Goal: Navigation & Orientation: Find specific page/section

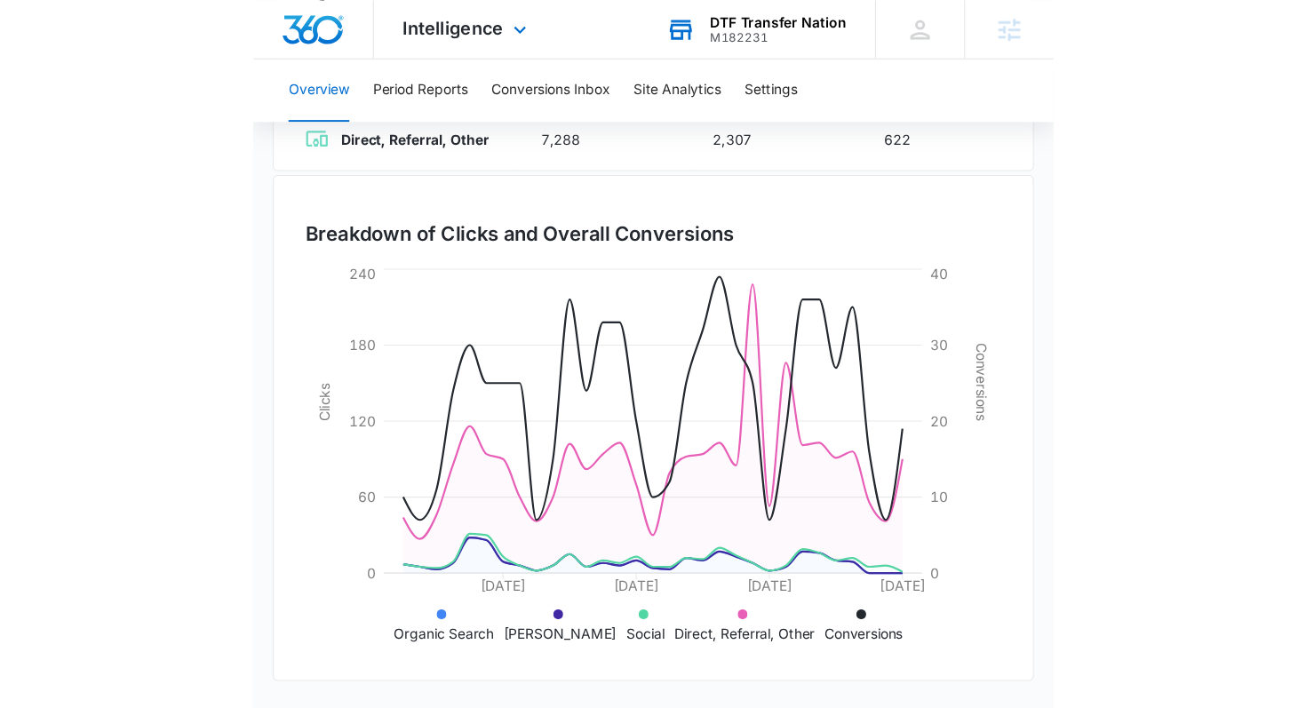
scroll to position [392, 0]
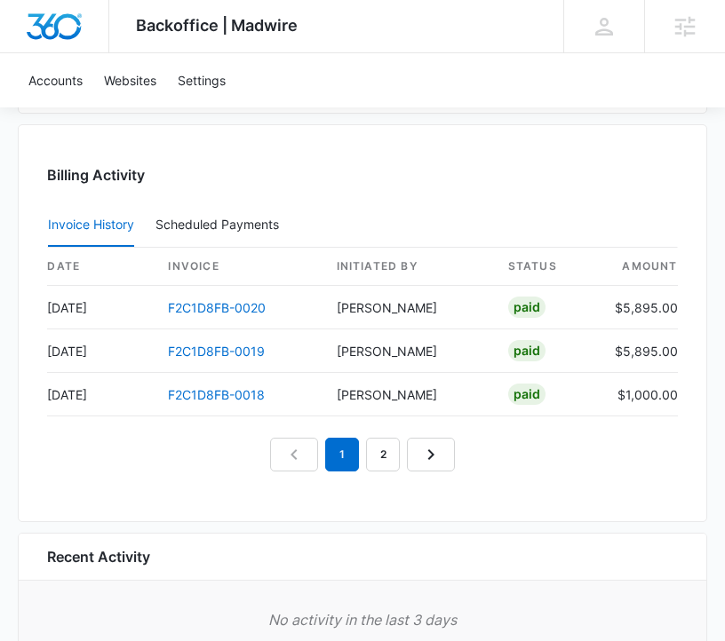
scroll to position [3572, 0]
click at [375, 448] on link "2" at bounding box center [383, 454] width 34 height 34
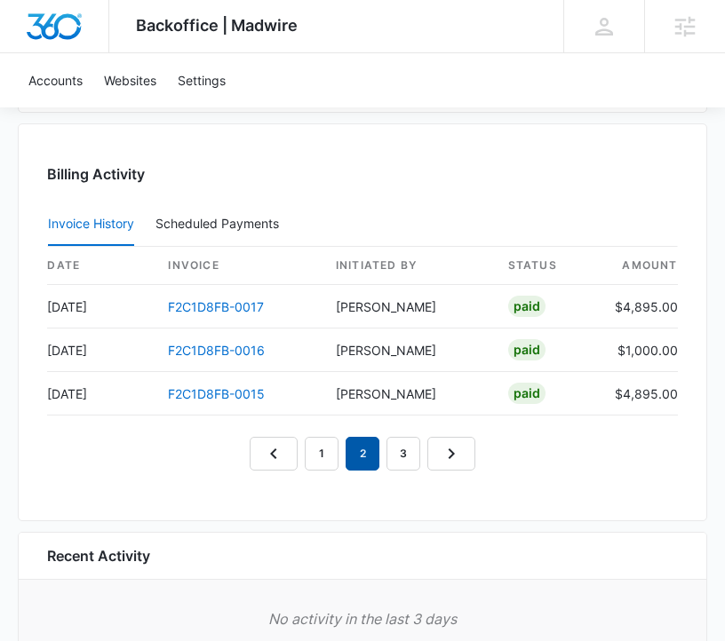
click at [375, 448] on em "2" at bounding box center [363, 454] width 34 height 34
click at [402, 458] on link "3" at bounding box center [403, 454] width 34 height 34
click at [430, 464] on link "4" at bounding box center [424, 454] width 34 height 34
click at [448, 458] on link "5" at bounding box center [444, 454] width 34 height 34
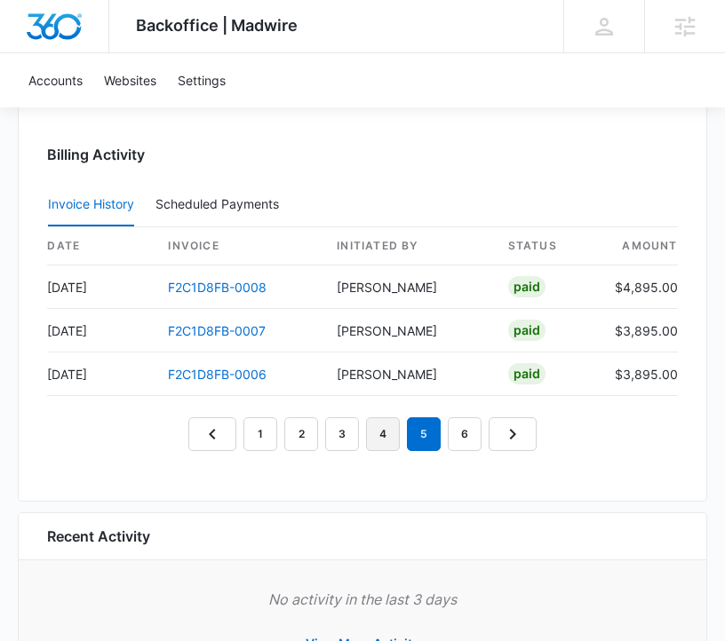
click at [377, 433] on link "4" at bounding box center [383, 435] width 34 height 34
click at [339, 437] on link "3" at bounding box center [342, 435] width 34 height 34
click at [308, 436] on link "2" at bounding box center [301, 435] width 34 height 34
click at [259, 440] on link "1" at bounding box center [260, 435] width 34 height 34
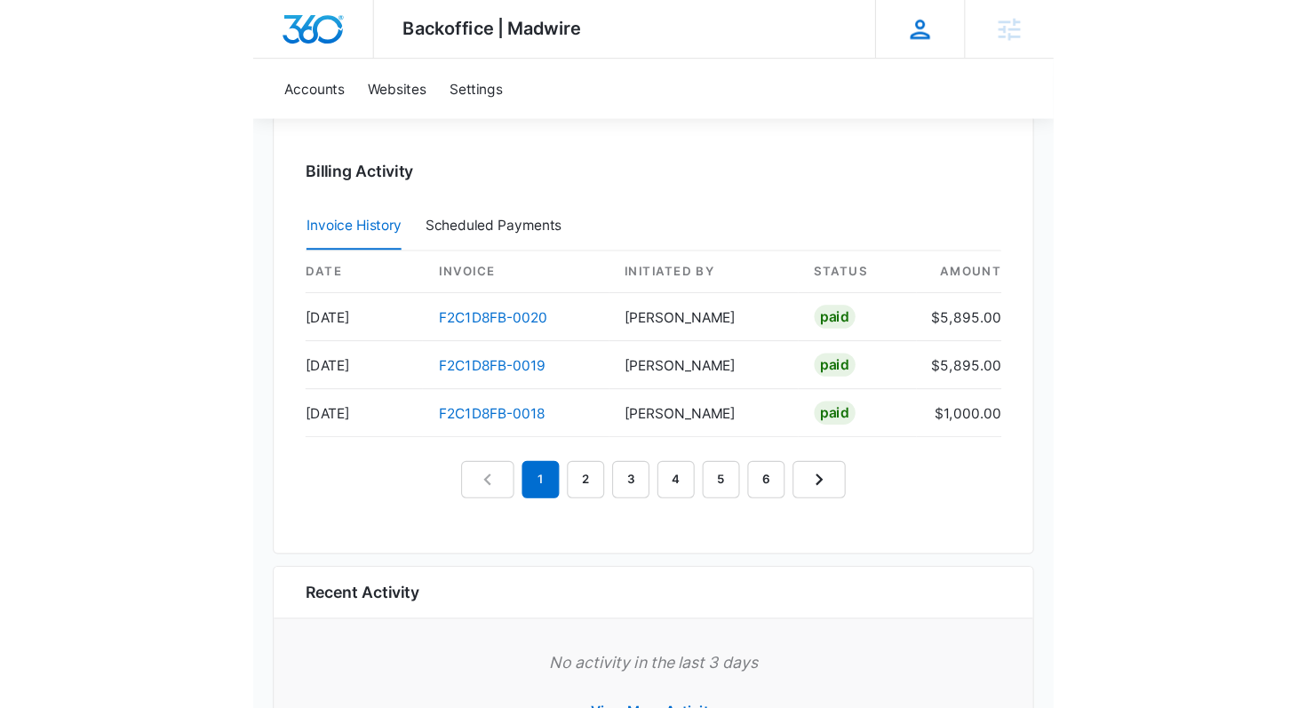
scroll to position [1766, 0]
